Goal: Task Accomplishment & Management: Manage account settings

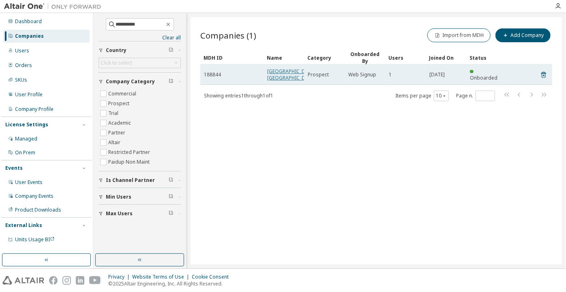
click at [278, 81] on link "[GEOGRAPHIC_DATA], [GEOGRAPHIC_DATA]" at bounding box center [292, 74] width 50 height 13
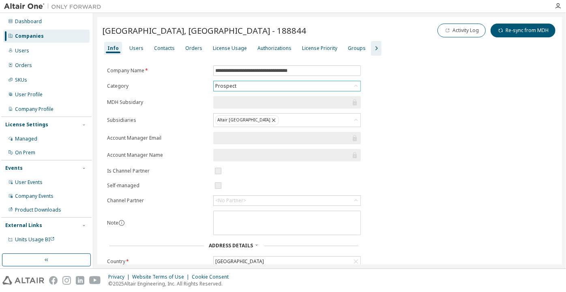
click at [243, 86] on div "Prospect" at bounding box center [287, 86] width 147 height 10
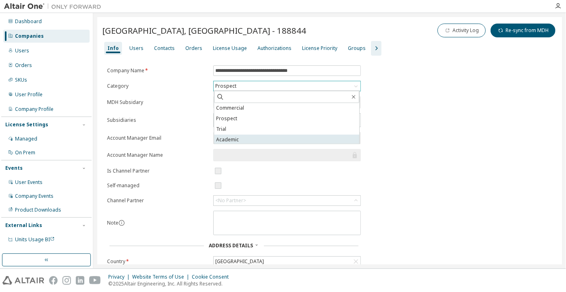
click at [241, 138] on li "Academic" at bounding box center [286, 140] width 145 height 11
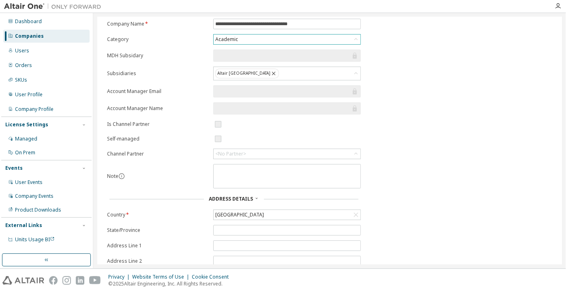
scroll to position [115, 0]
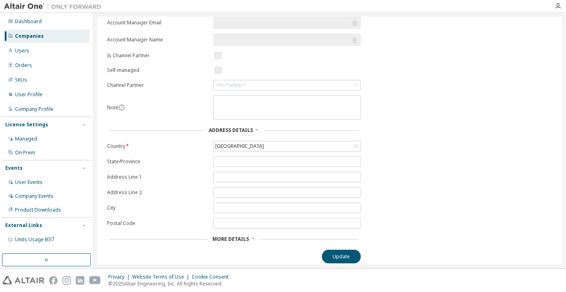
click at [331, 245] on div "**********" at bounding box center [234, 106] width 264 height 313
click at [335, 251] on button "Update" at bounding box center [341, 256] width 39 height 14
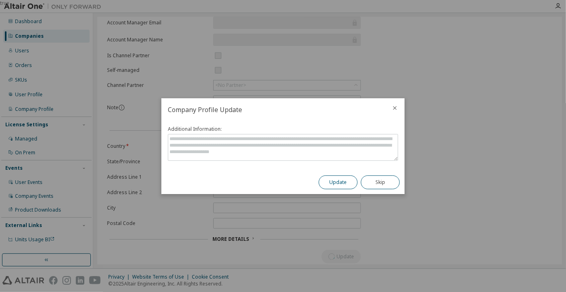
click at [337, 180] on button "Update" at bounding box center [338, 182] width 39 height 14
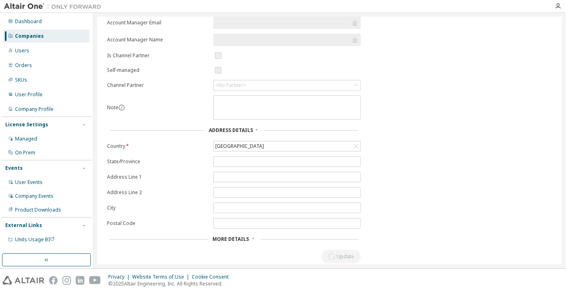
scroll to position [0, 0]
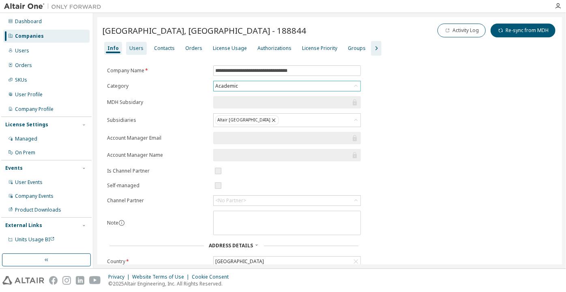
click at [137, 47] on div "Users" at bounding box center [136, 48] width 14 height 6
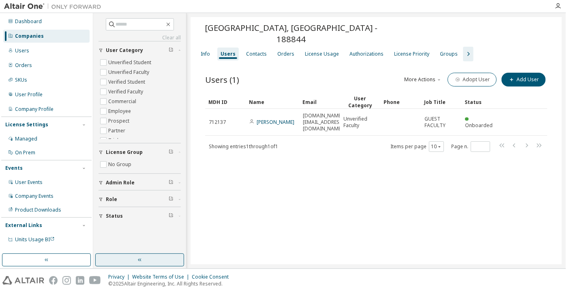
click at [176, 254] on button "button" at bounding box center [139, 259] width 89 height 13
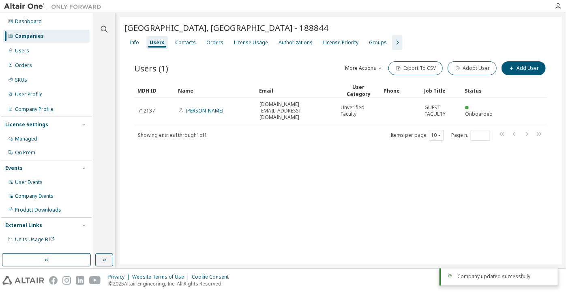
drag, startPoint x: 310, startPoint y: 112, endPoint x: 188, endPoint y: 110, distance: 122.5
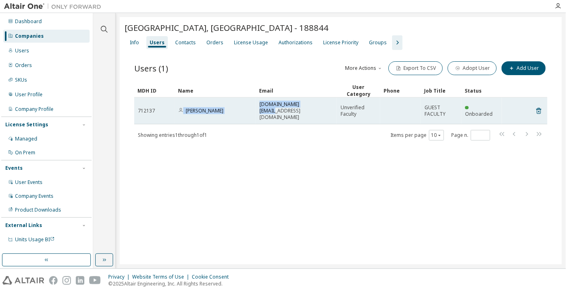
drag, startPoint x: 309, startPoint y: 103, endPoint x: 184, endPoint y: 105, distance: 125.4
click at [184, 105] on tr "712137 [PERSON_NAME] [DOMAIN_NAME][EMAIL_ADDRESS][DOMAIN_NAME] Unverified Facul…" at bounding box center [340, 110] width 413 height 27
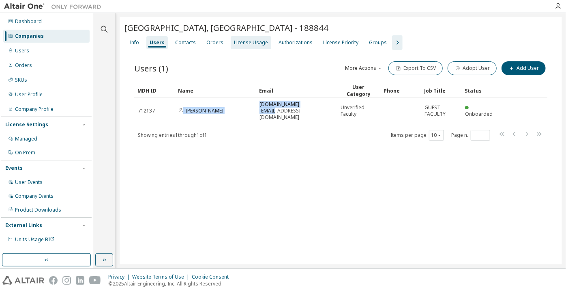
copy tr "[PERSON_NAME] [DOMAIN_NAME][EMAIL_ADDRESS][DOMAIN_NAME]"
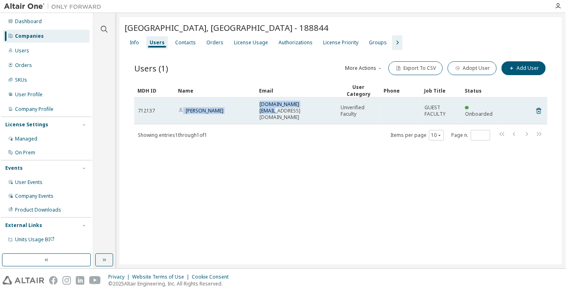
click at [295, 105] on span "[DOMAIN_NAME][EMAIL_ADDRESS][DOMAIN_NAME]" at bounding box center [297, 110] width 74 height 19
drag, startPoint x: 306, startPoint y: 106, endPoint x: 281, endPoint y: 107, distance: 25.2
click at [281, 107] on div "[DOMAIN_NAME][EMAIL_ADDRESS][DOMAIN_NAME]" at bounding box center [297, 110] width 74 height 19
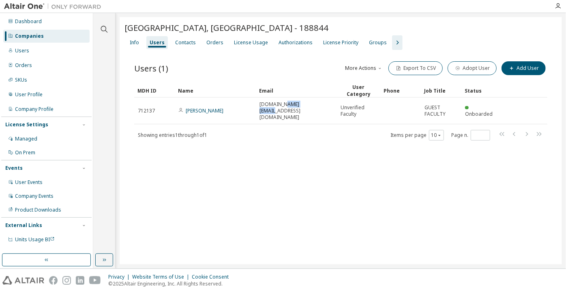
copy span "[DOMAIN_NAME]"
drag, startPoint x: 389, startPoint y: 53, endPoint x: 395, endPoint y: 43, distance: 12.0
click at [390, 51] on div "Users (1) More Actions Import From CSV Export To CSV Adopt User Add User Clear …" at bounding box center [341, 106] width 433 height 112
click at [395, 42] on icon "button" at bounding box center [398, 43] width 10 height 10
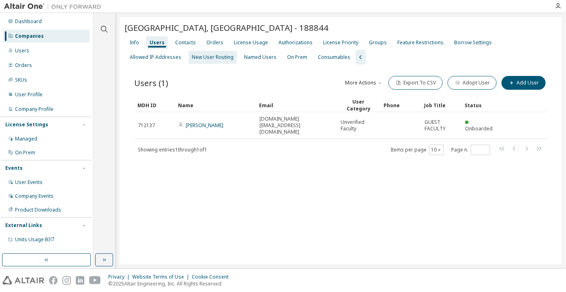
click at [192, 54] on div "New User Routing" at bounding box center [213, 57] width 42 height 6
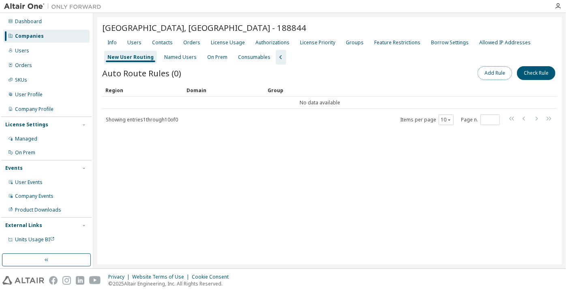
click at [489, 76] on button "Add Rule" at bounding box center [495, 73] width 34 height 14
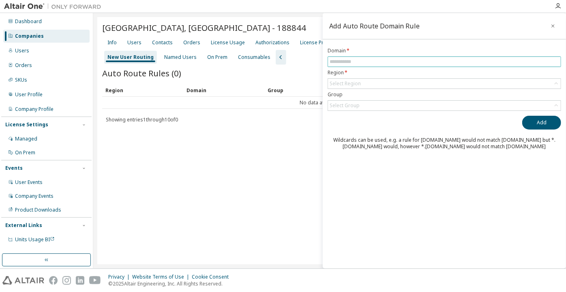
click at [473, 64] on input "text" at bounding box center [445, 61] width 230 height 6
paste input "**********"
click at [379, 82] on div "Select Region" at bounding box center [444, 84] width 233 height 10
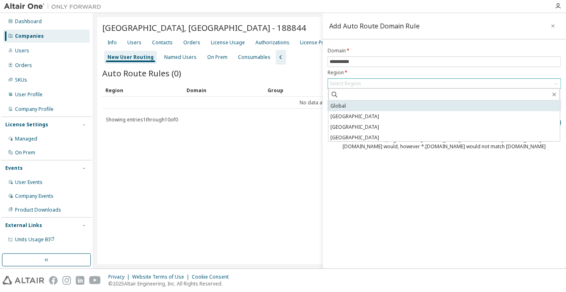
click at [364, 104] on li "Global" at bounding box center [445, 106] width 232 height 11
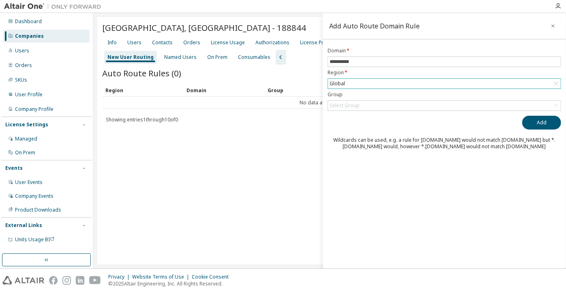
click at [364, 104] on div "Select Group" at bounding box center [444, 106] width 233 height 10
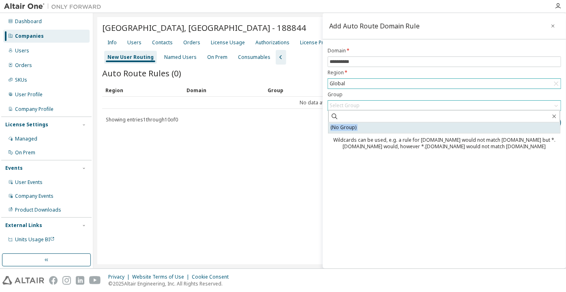
click at [360, 129] on li "(No Group)" at bounding box center [445, 128] width 232 height 11
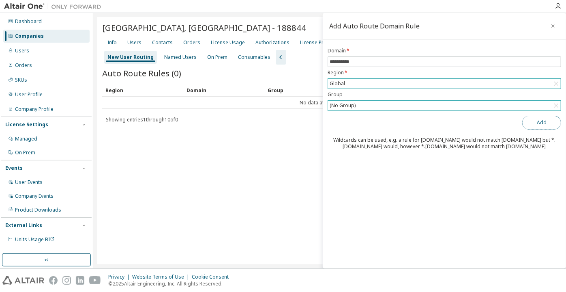
click at [533, 121] on button "Add" at bounding box center [541, 123] width 39 height 14
click at [331, 63] on input "**********" at bounding box center [445, 61] width 230 height 6
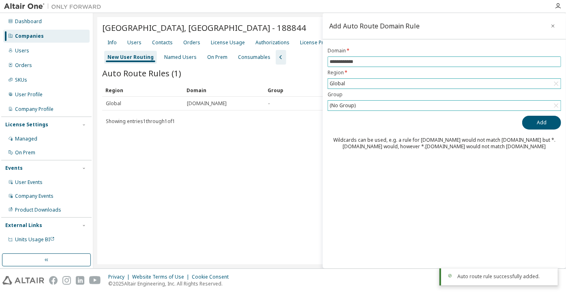
type input "**********"
click at [522, 116] on button "Add" at bounding box center [541, 123] width 39 height 14
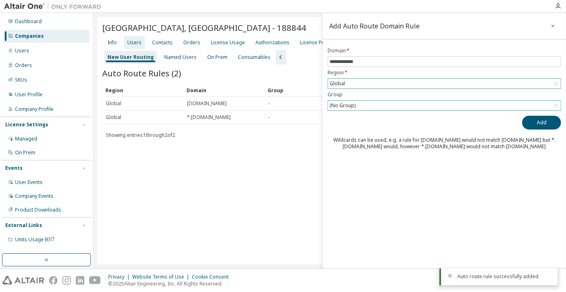
click at [128, 38] on div "Users" at bounding box center [134, 42] width 21 height 13
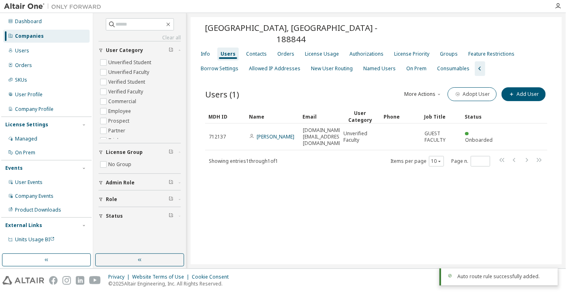
click at [191, 123] on div "[GEOGRAPHIC_DATA], [GEOGRAPHIC_DATA] - 188844 Clear Load Save Save As Field Ope…" at bounding box center [377, 140] width 372 height 247
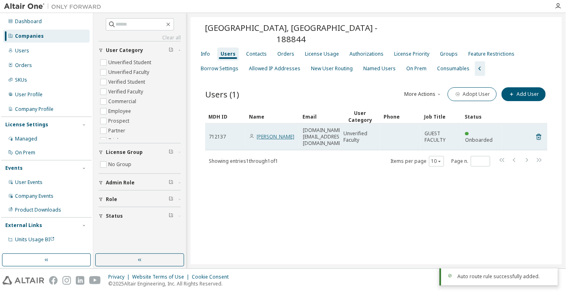
click at [267, 133] on link "[PERSON_NAME]" at bounding box center [276, 136] width 38 height 7
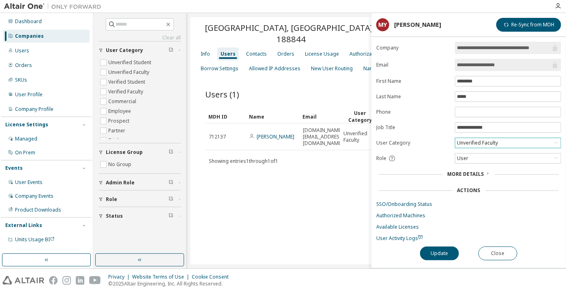
click at [477, 139] on div "Unverified Faculty" at bounding box center [477, 142] width 43 height 9
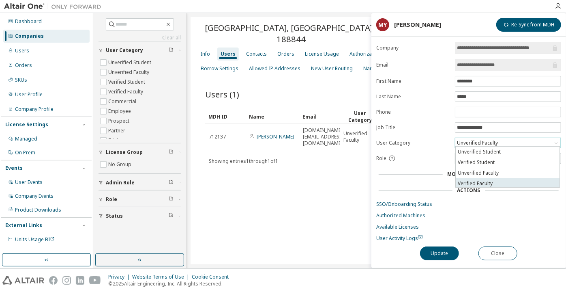
click at [482, 178] on li "Verified Faculty" at bounding box center [508, 183] width 104 height 11
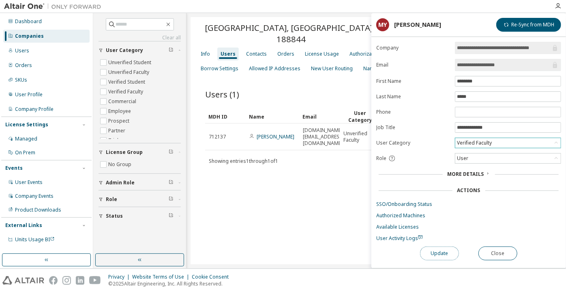
click at [442, 252] on button "Update" at bounding box center [439, 253] width 39 height 14
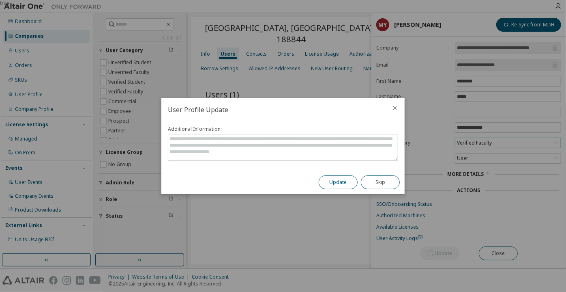
click at [333, 180] on button "Update" at bounding box center [338, 182] width 39 height 14
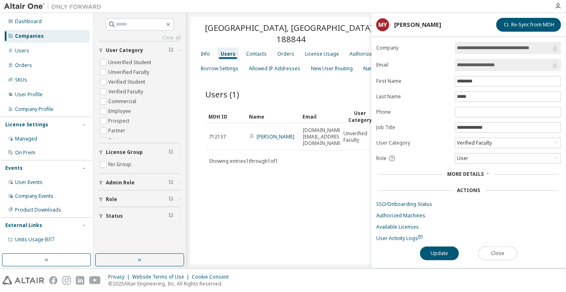
click at [502, 247] on button "Close" at bounding box center [498, 253] width 39 height 14
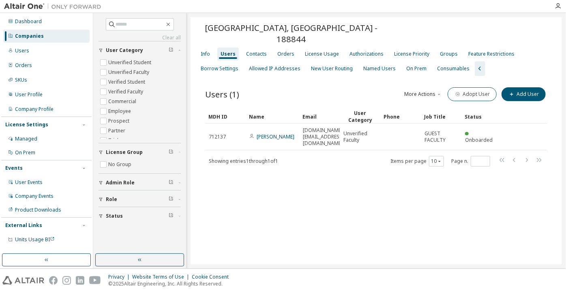
click at [73, 39] on div "Companies" at bounding box center [46, 36] width 86 height 13
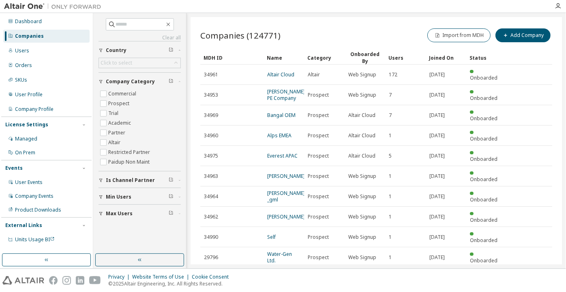
click at [60, 37] on div "Companies" at bounding box center [46, 36] width 86 height 13
click at [116, 27] on input "text" at bounding box center [140, 24] width 49 height 8
paste input "**********"
type input "**********"
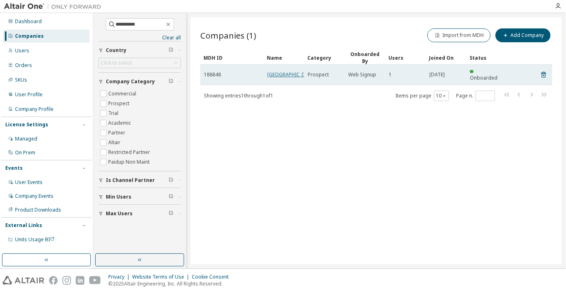
click at [279, 75] on link "[GEOGRAPHIC_DATA]" at bounding box center [291, 74] width 49 height 7
